Goal: Information Seeking & Learning: Learn about a topic

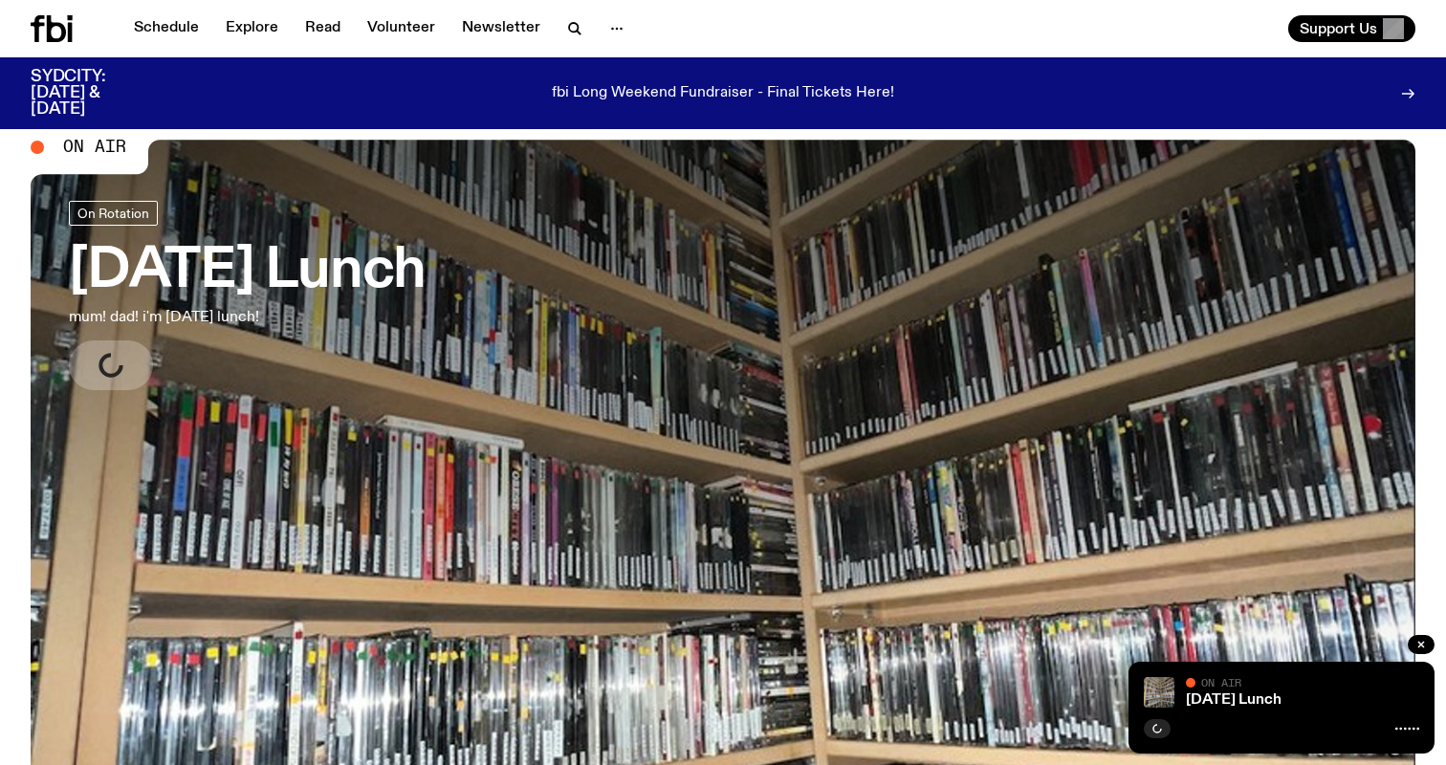
scroll to position [43, 0]
click at [114, 350] on icon "button" at bounding box center [111, 365] width 31 height 31
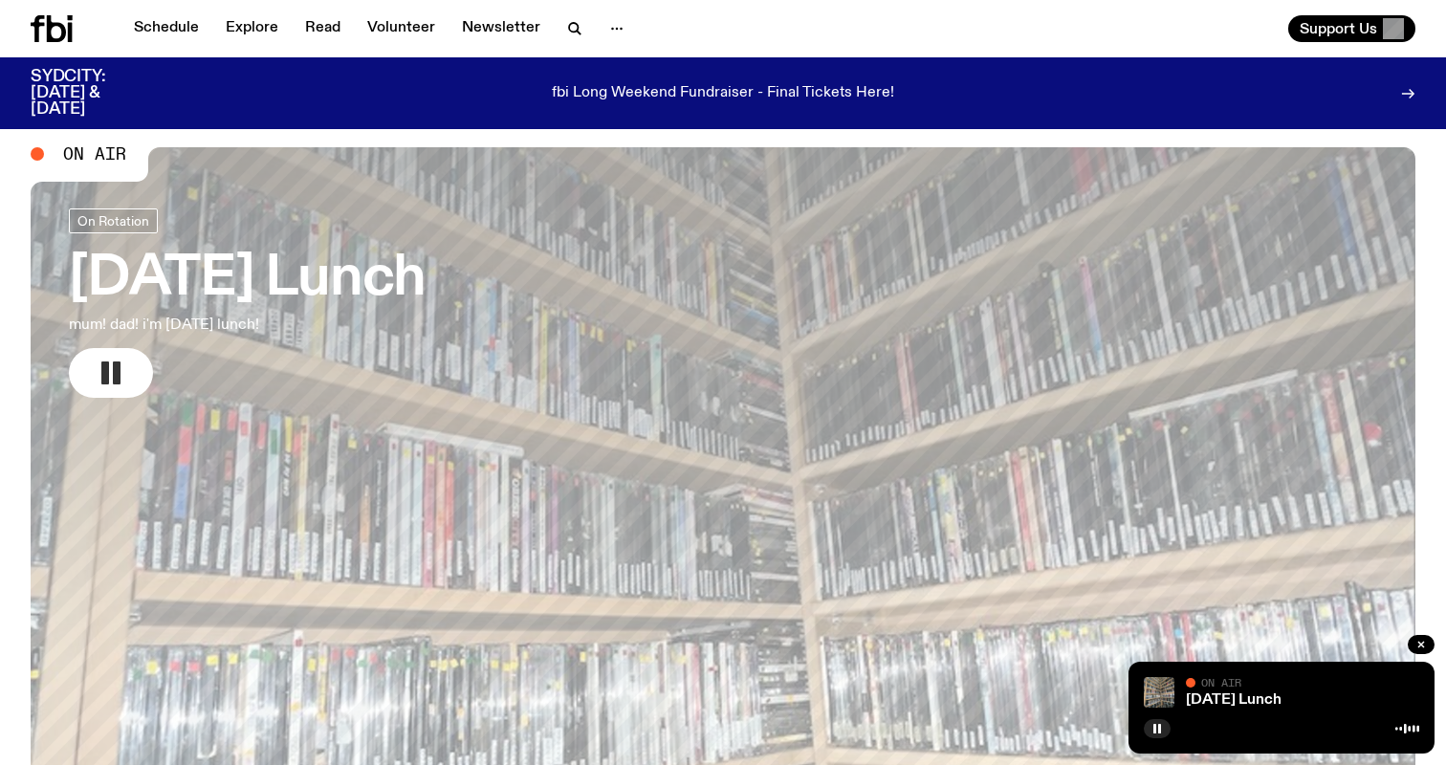
scroll to position [52, 0]
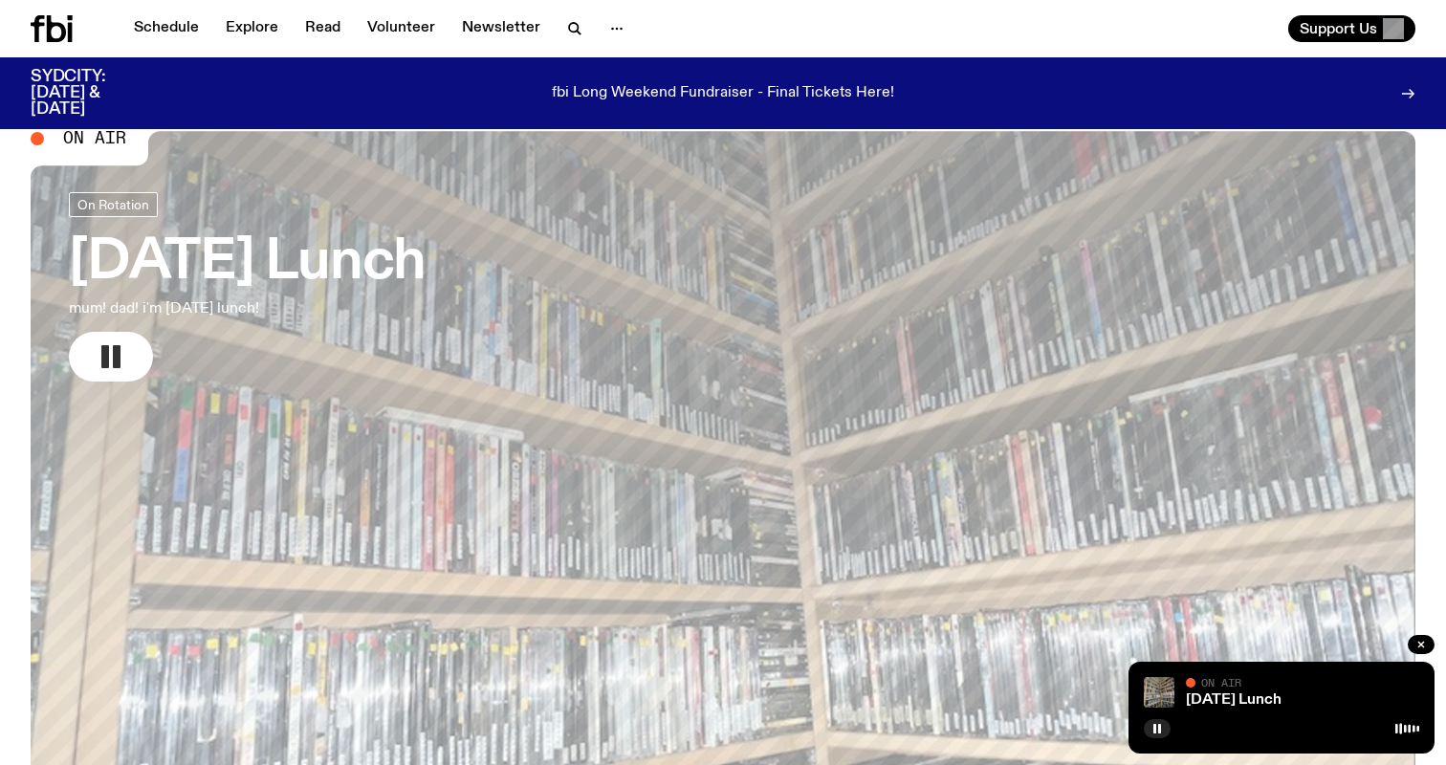
click at [391, 271] on h3 "Tuesday Lunch" at bounding box center [247, 263] width 357 height 54
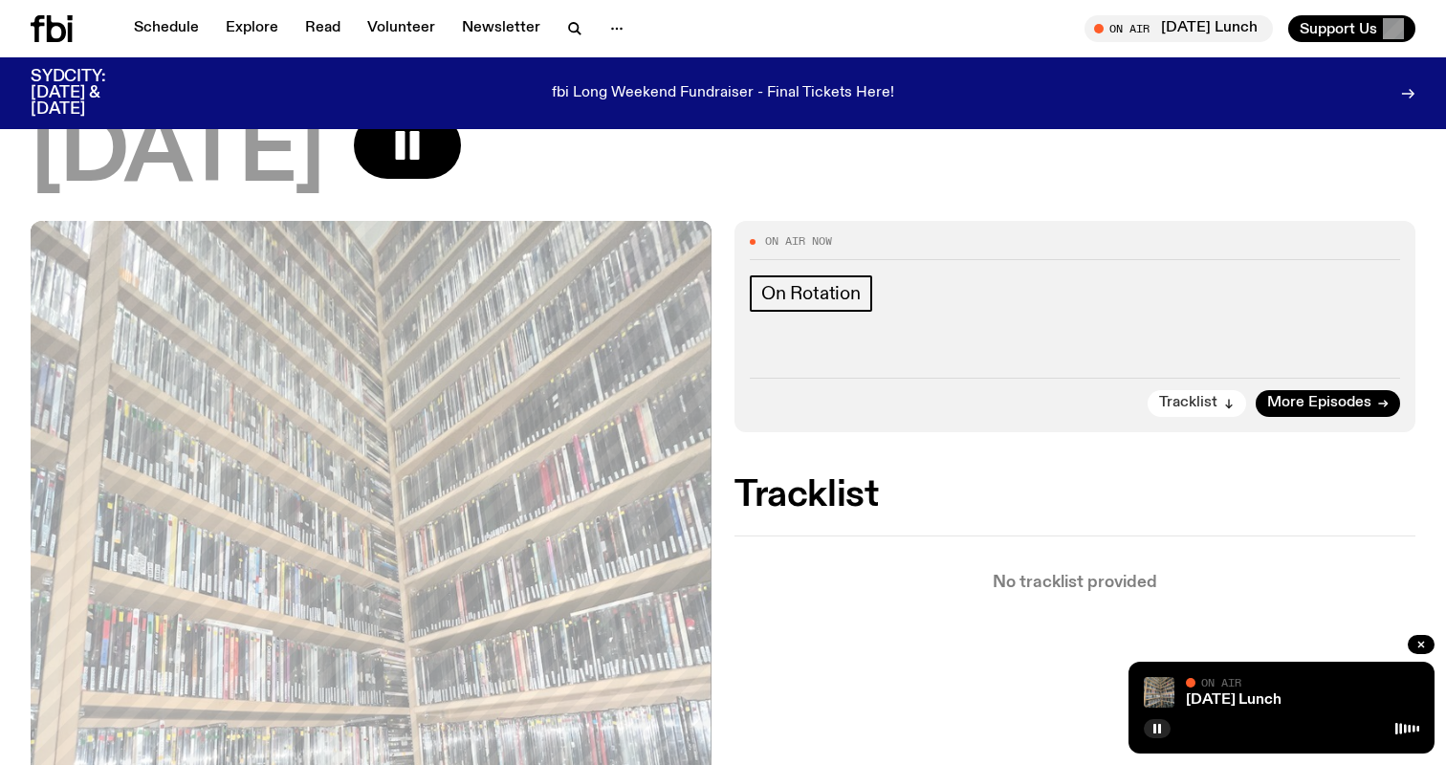
click at [1215, 396] on span "Tracklist" at bounding box center [1188, 403] width 58 height 14
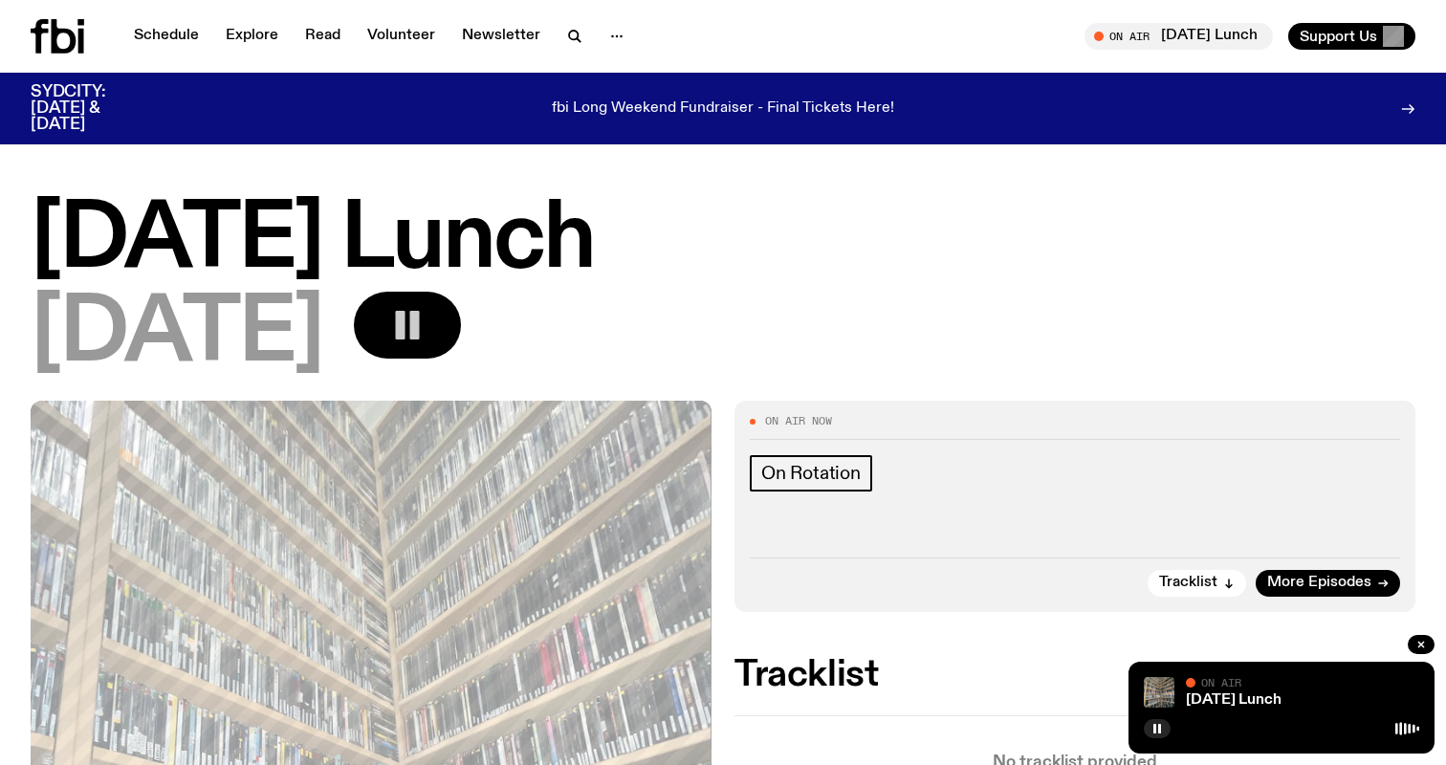
click at [461, 319] on button "button" at bounding box center [407, 325] width 107 height 67
